Goal: Use online tool/utility: Utilize a website feature to perform a specific function

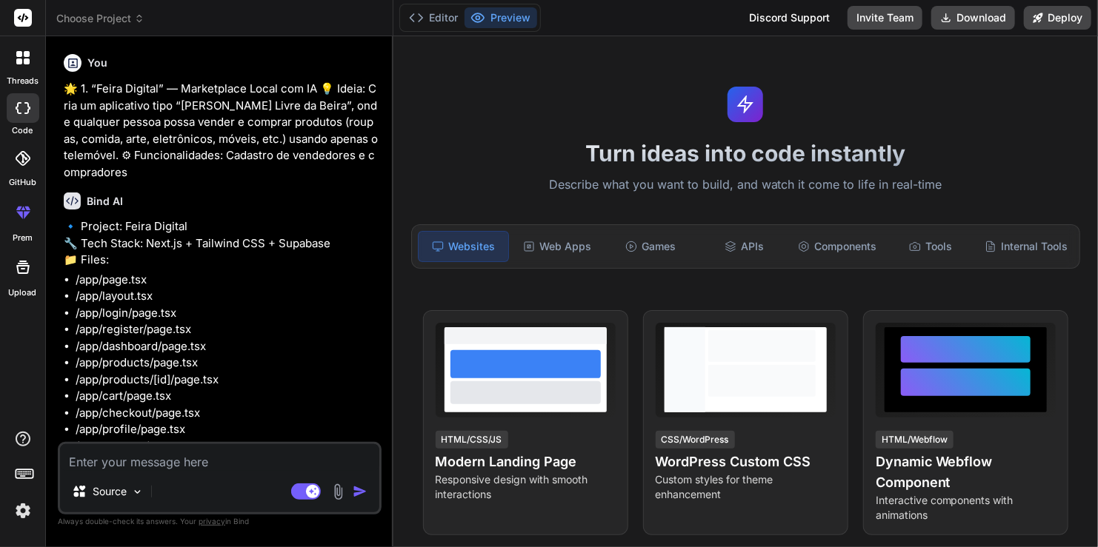
type textarea "x"
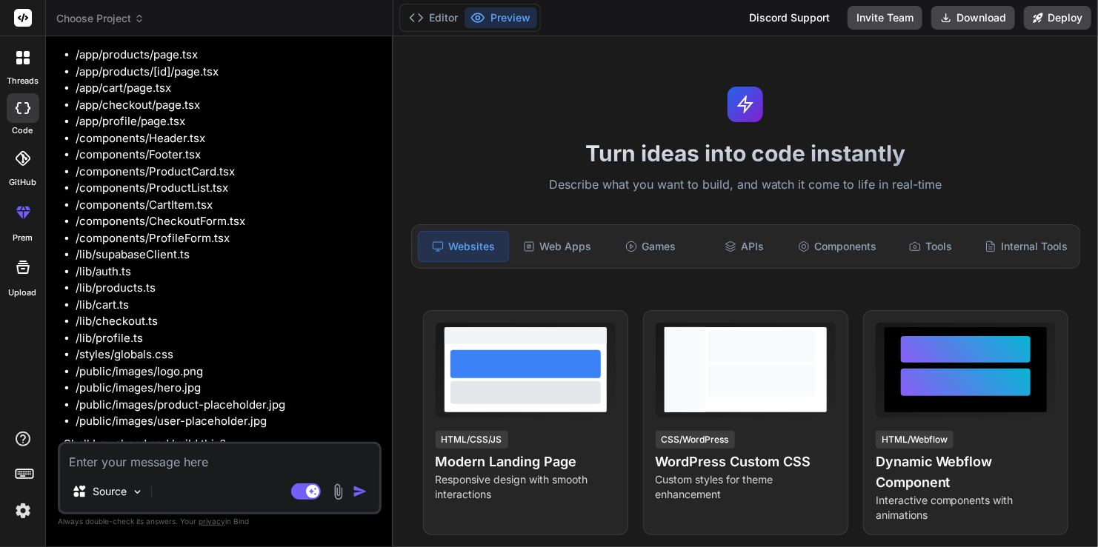
scroll to position [320, 0]
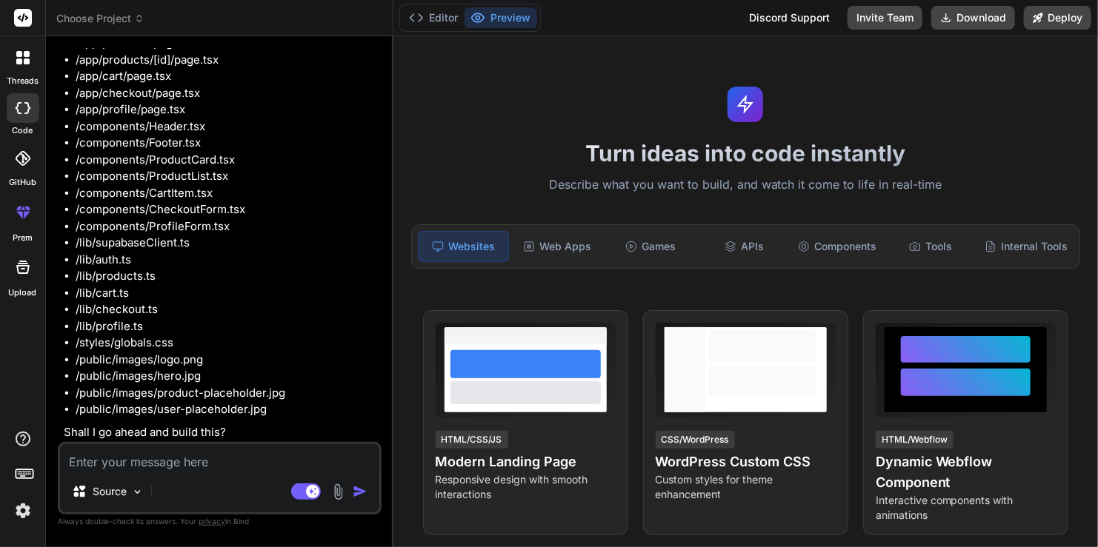
type textarea "s"
type textarea "x"
type textarea "si"
type textarea "x"
type textarea "sim"
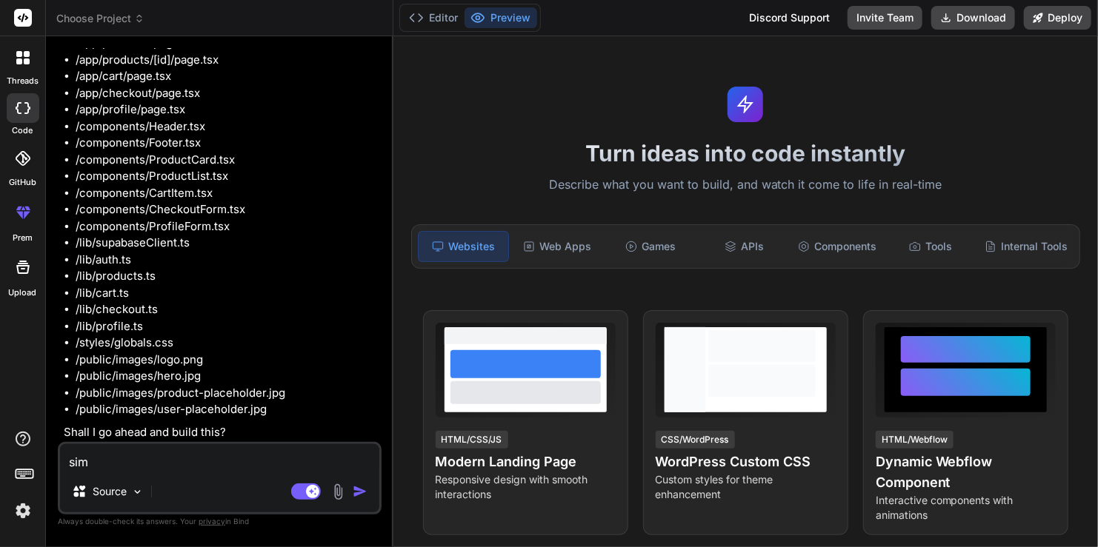
type textarea "x"
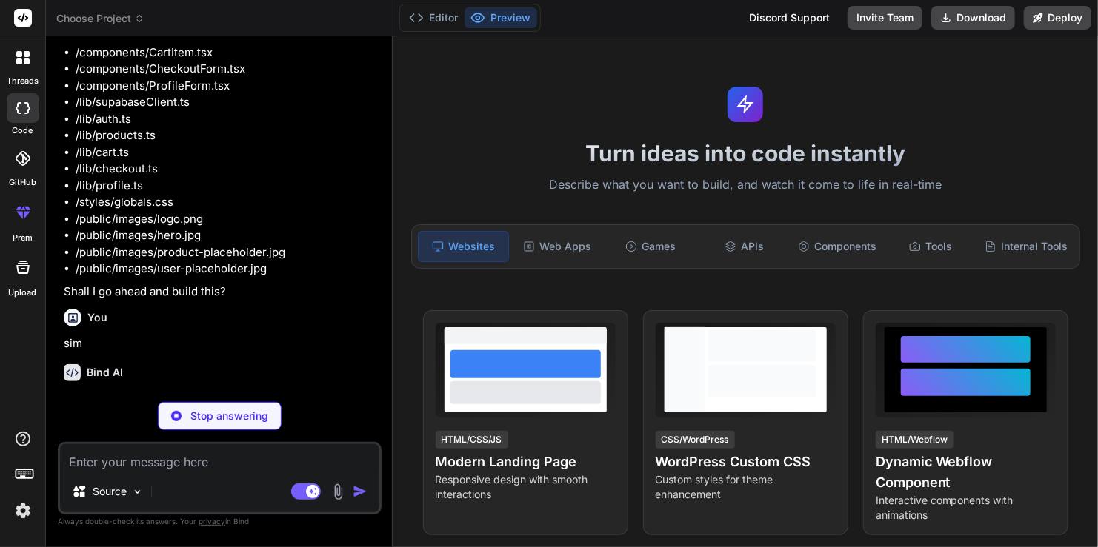
scroll to position [474, 0]
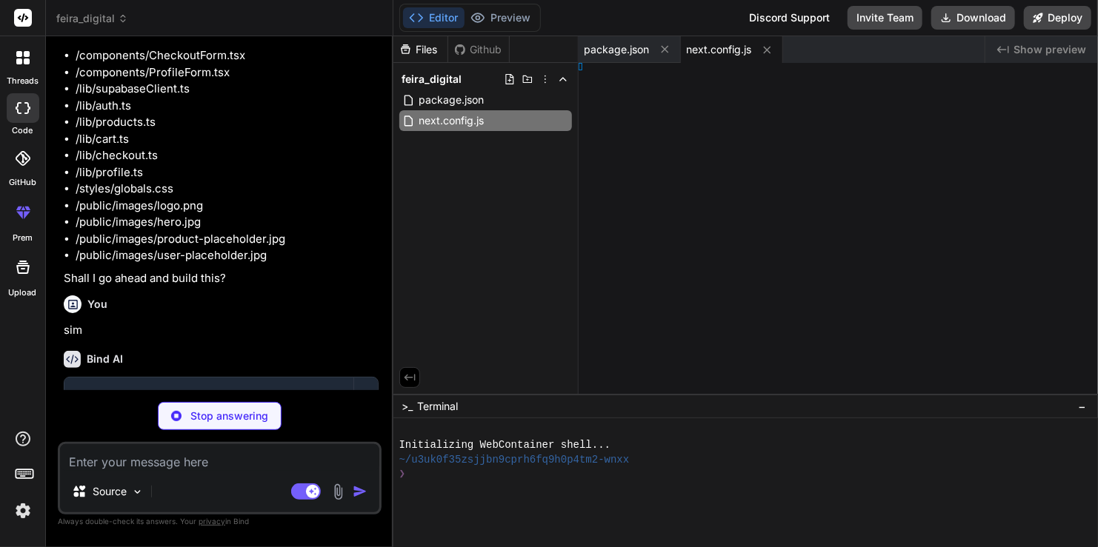
type textarea "x"
type textarea "/** @type {import('next').NextConfig} */ const nextConfig = { reactStrictMode: …"
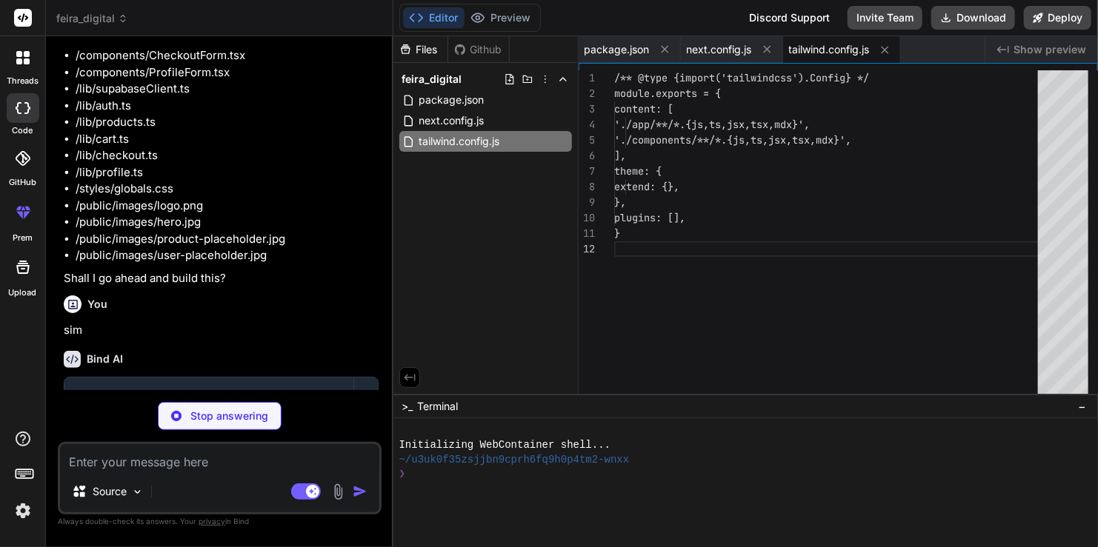
type textarea "x"
type textarea "}"
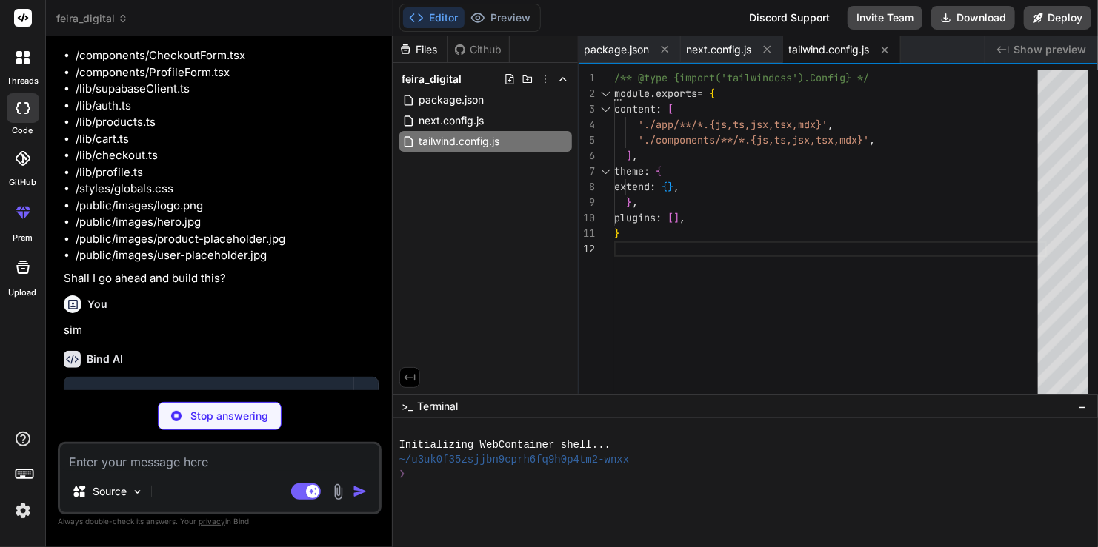
type textarea "x"
type textarea "</section> </main> </div> ) }"
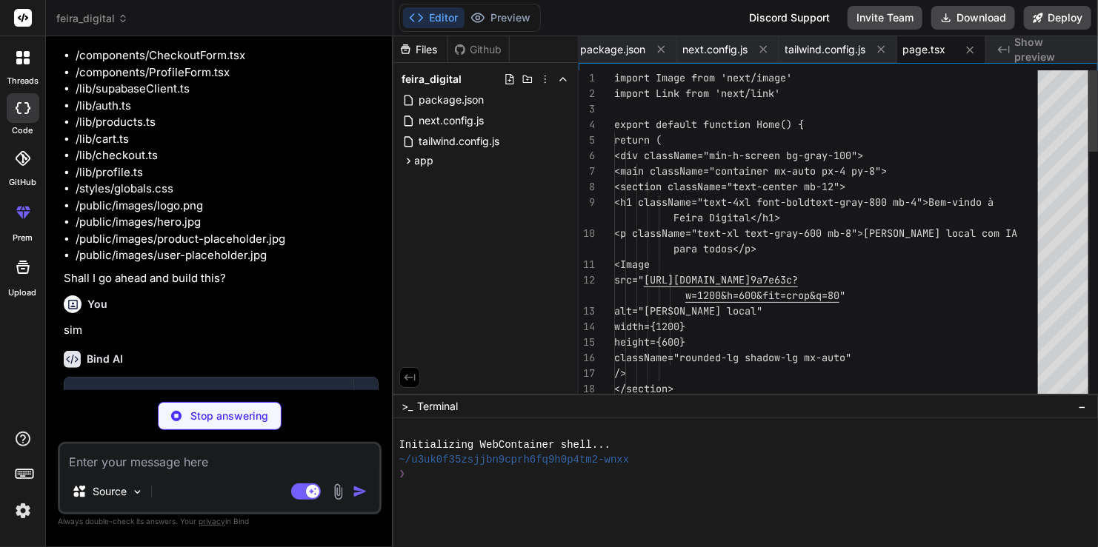
type textarea "x"
type textarea "<body className={inter.className}> <Header /> <main>{children}</main> <Footer /…"
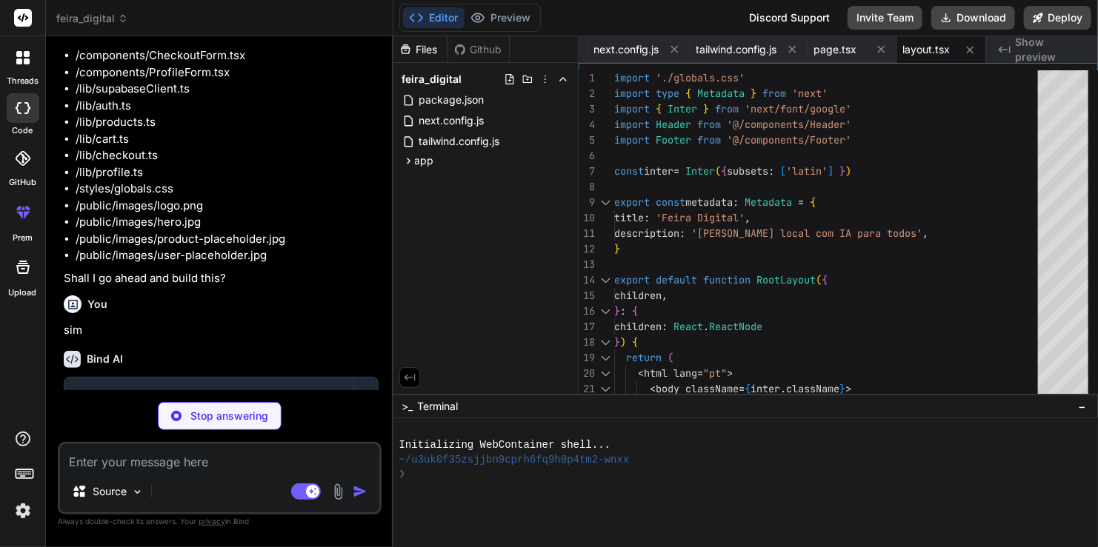
type textarea "x"
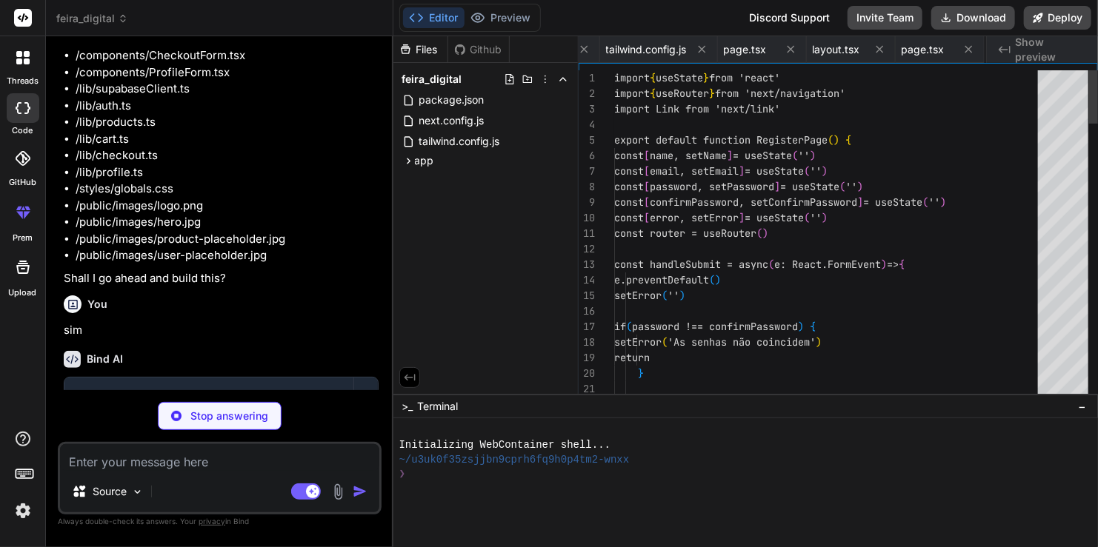
scroll to position [0, 272]
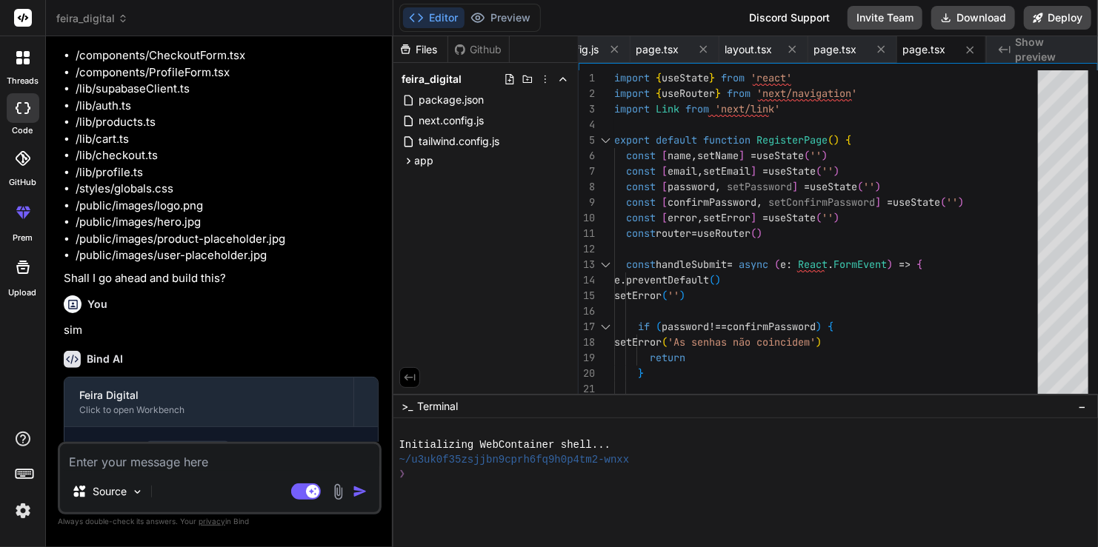
type textarea "x"
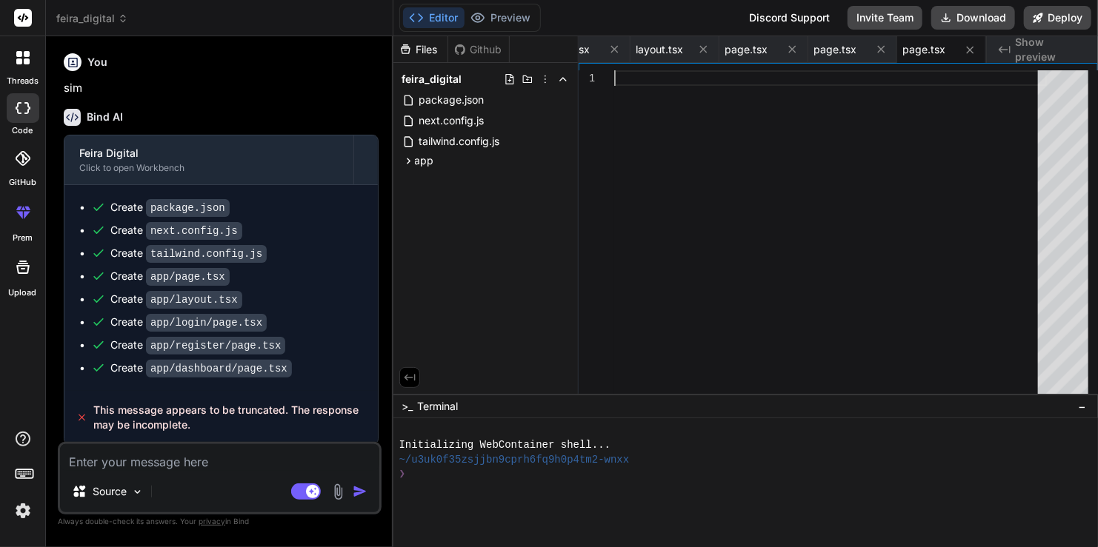
scroll to position [0, 0]
click at [670, 308] on div at bounding box center [830, 235] width 433 height 331
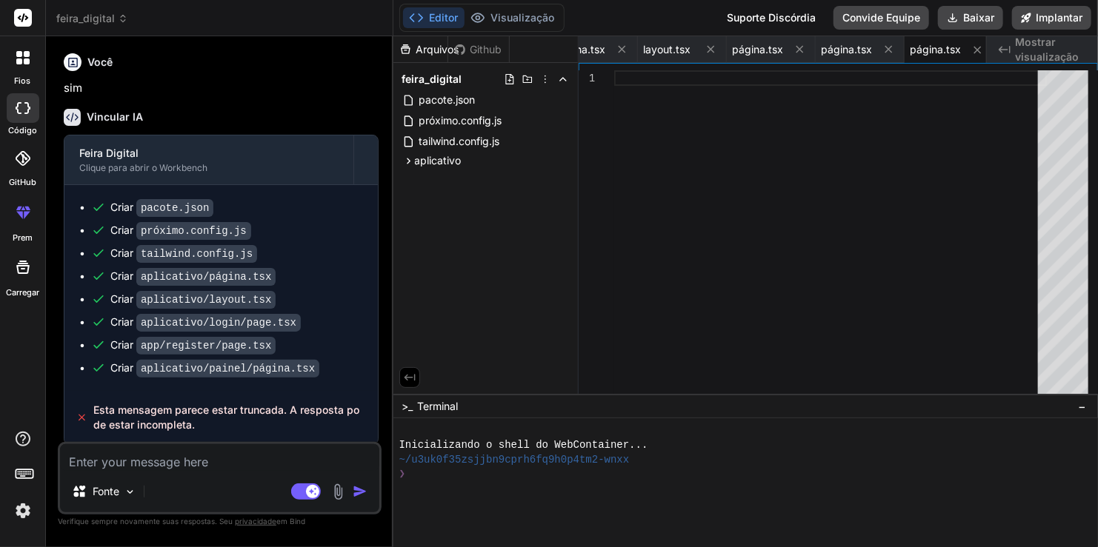
click at [196, 465] on textarea at bounding box center [219, 457] width 319 height 27
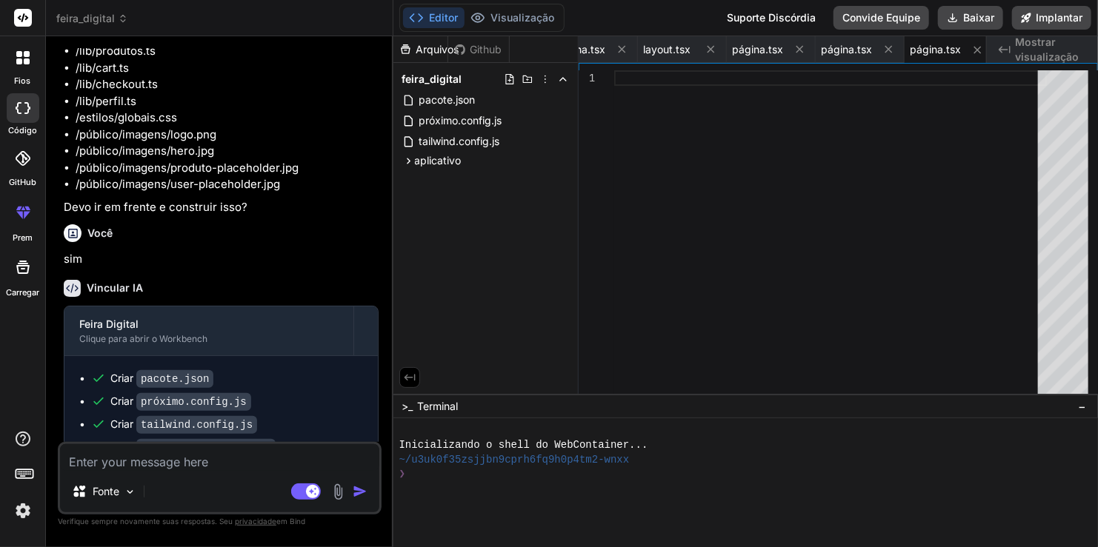
scroll to position [716, 0]
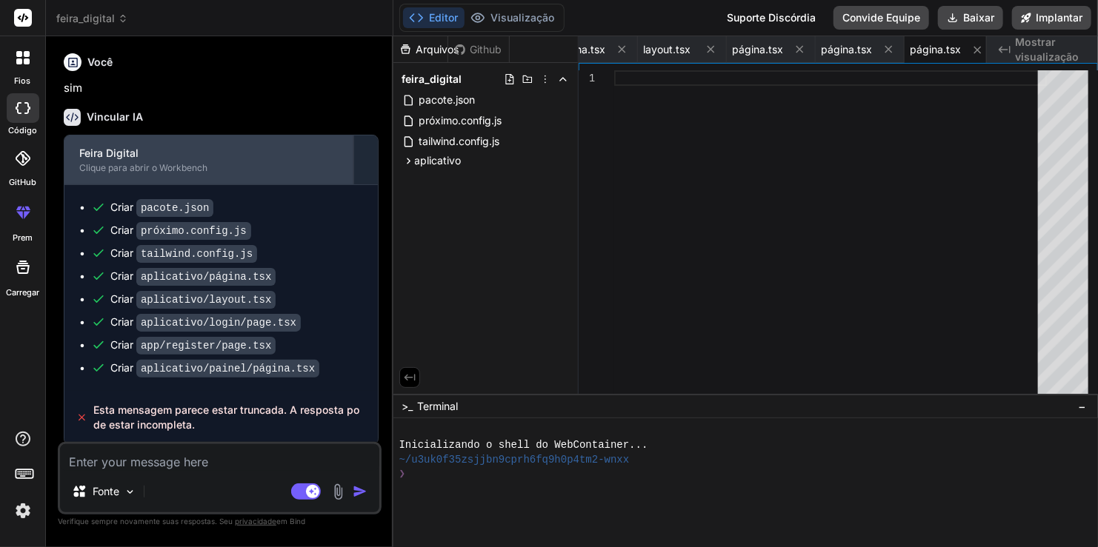
click at [177, 163] on div "Clique para abrir o Workbench" at bounding box center [208, 168] width 259 height 12
click at [181, 159] on div "Feira Digital" at bounding box center [208, 153] width 259 height 15
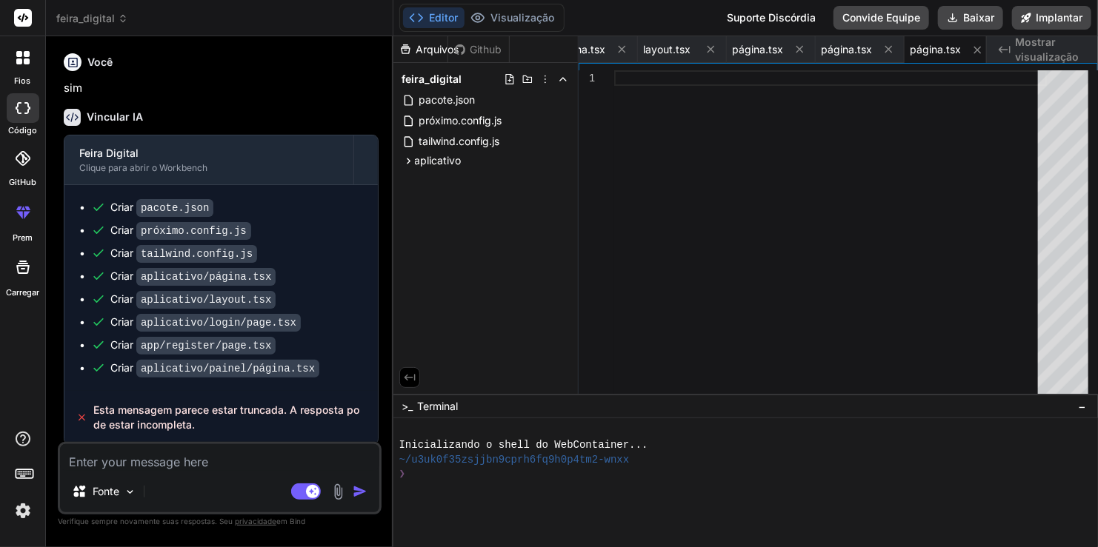
click at [201, 417] on span "Esta mensagem parece estar truncada. A resposta pode estar incompleta." at bounding box center [229, 418] width 273 height 30
click at [207, 470] on textarea at bounding box center [219, 457] width 319 height 27
click at [77, 89] on p "sim" at bounding box center [221, 88] width 315 height 17
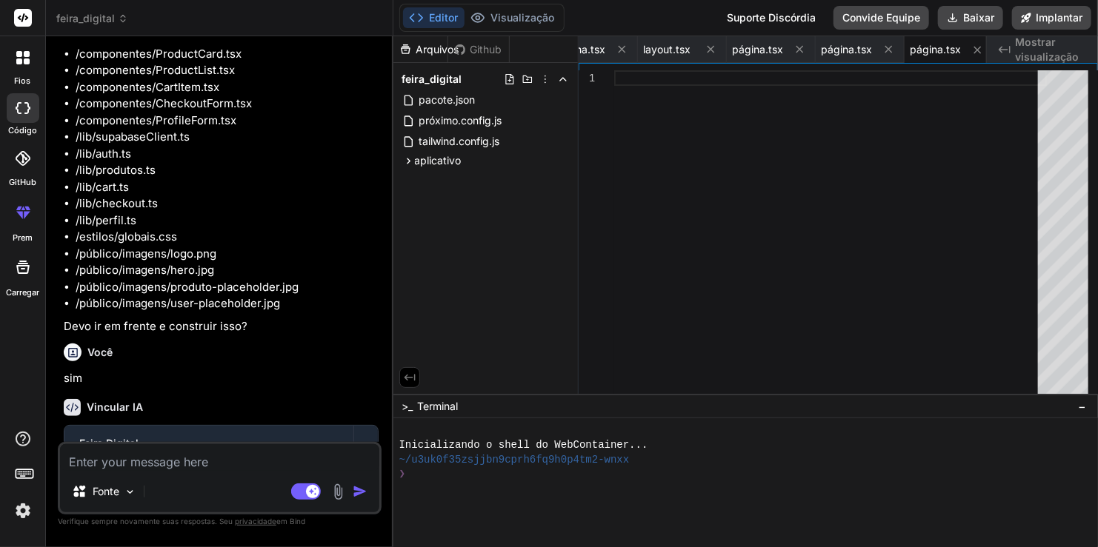
scroll to position [420, 0]
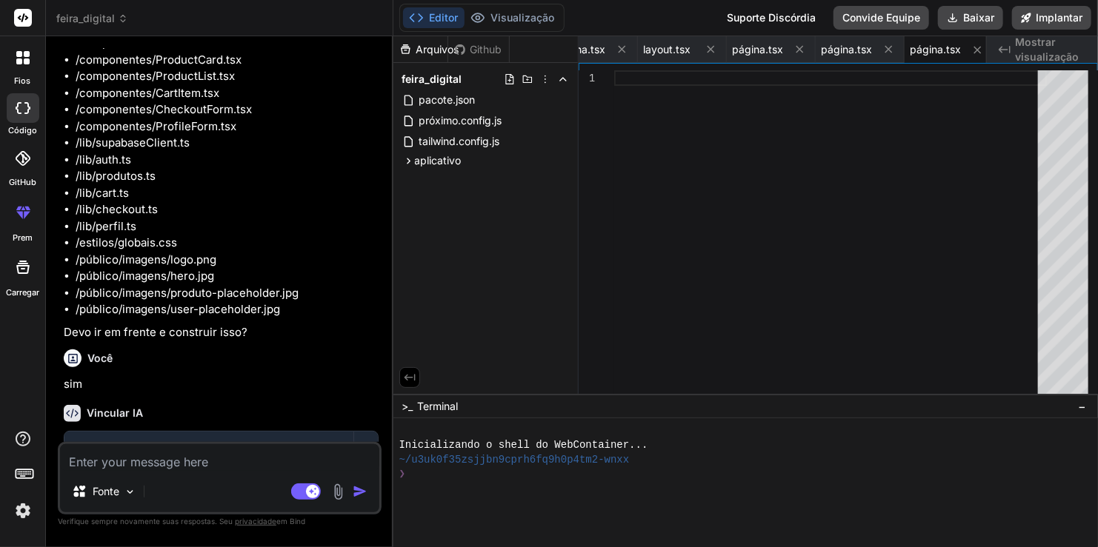
click at [101, 21] on span "feira_digital" at bounding box center [92, 18] width 72 height 15
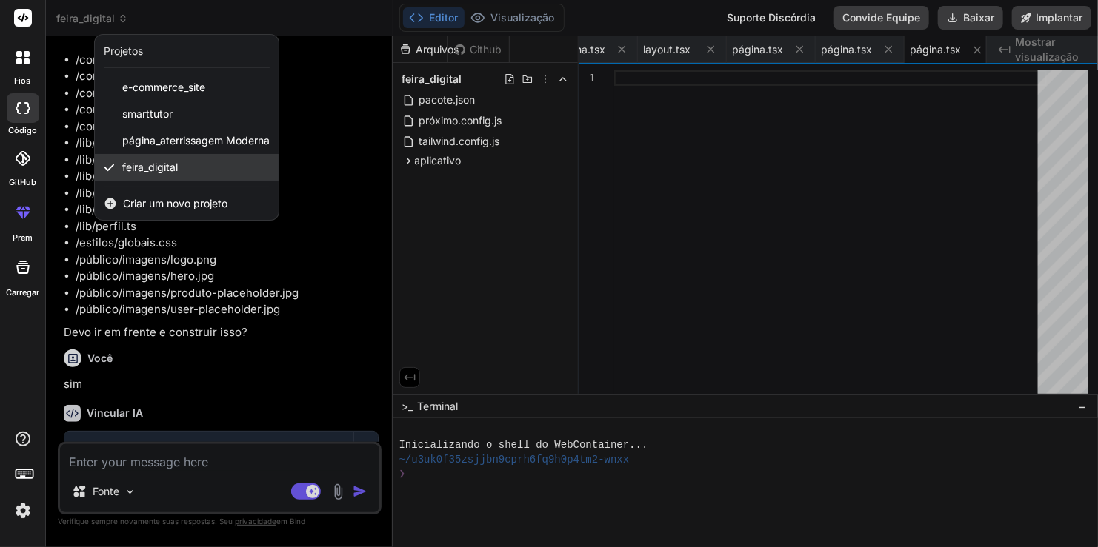
click at [167, 169] on span "feira_digital" at bounding box center [150, 167] width 56 height 15
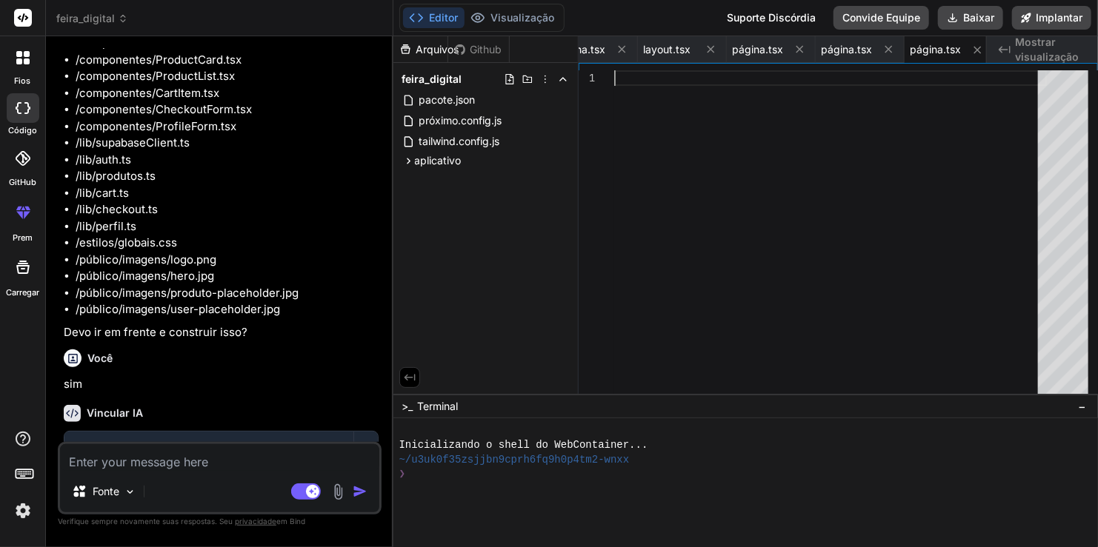
click at [627, 134] on div at bounding box center [830, 235] width 433 height 331
click at [836, 53] on span "página.tsx" at bounding box center [846, 49] width 51 height 15
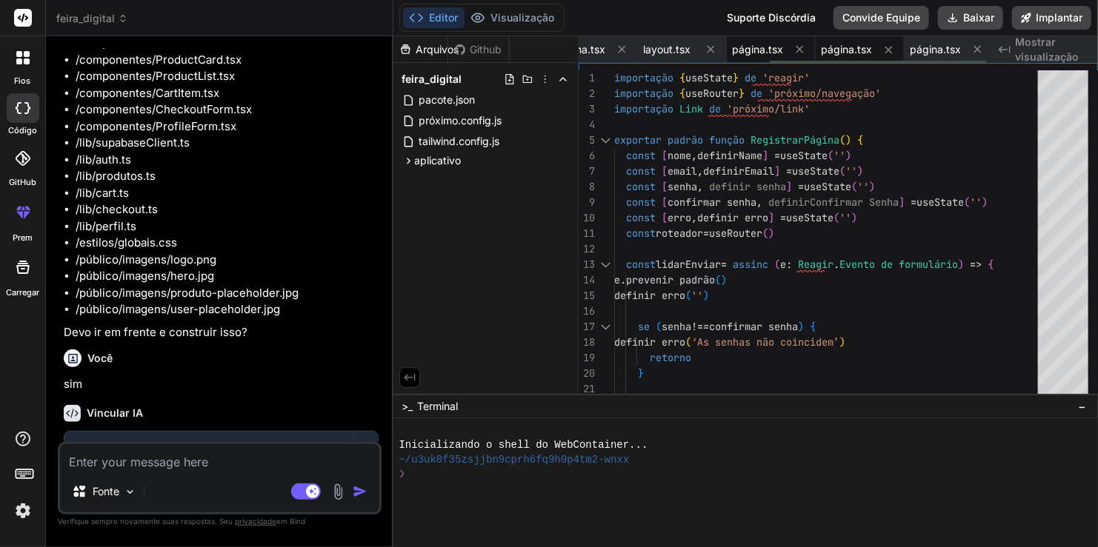
click at [758, 42] on span "página.tsx" at bounding box center [757, 49] width 51 height 15
